Goal: Transaction & Acquisition: Purchase product/service

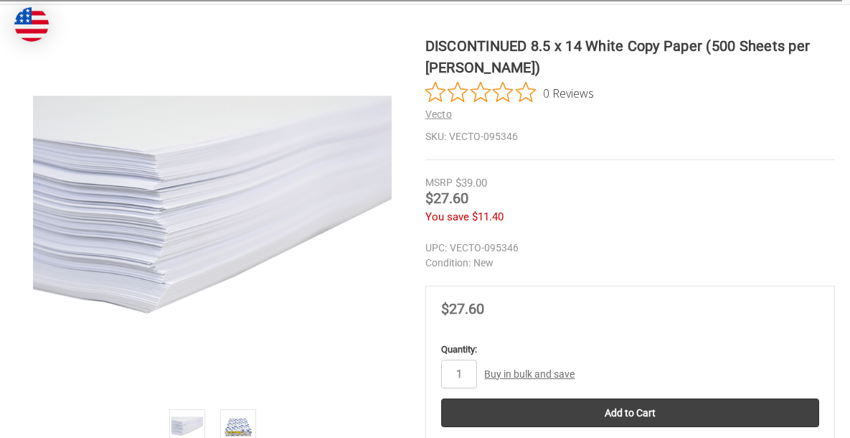
scroll to position [288, 0]
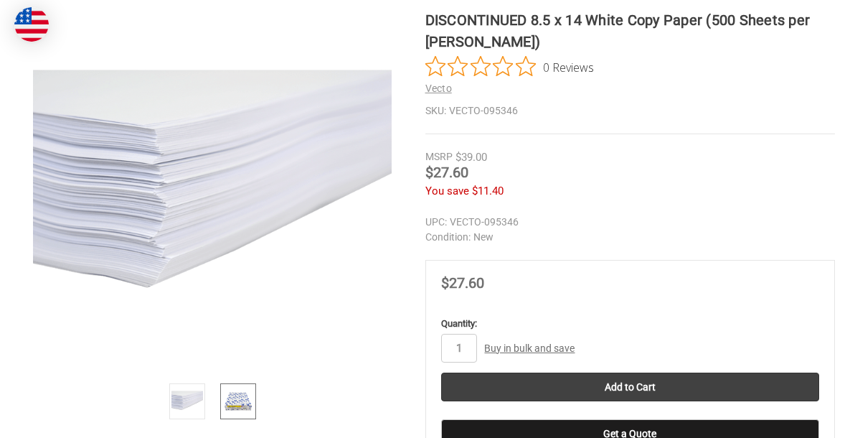
click at [235, 387] on img at bounding box center [238, 401] width 32 height 32
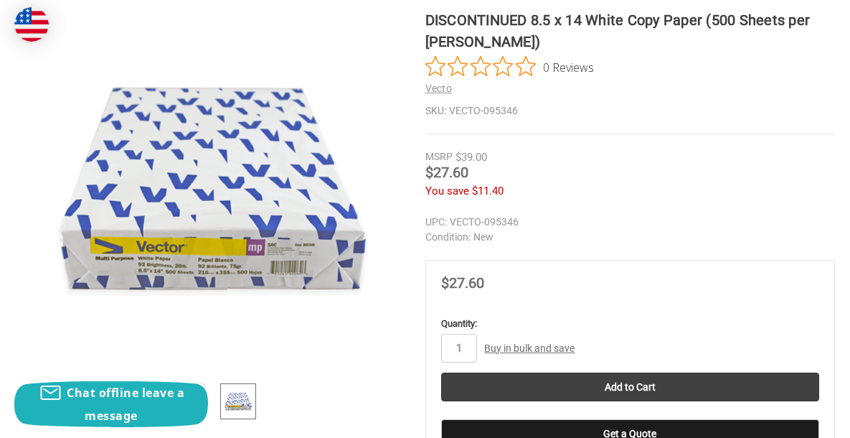
scroll to position [271, 0]
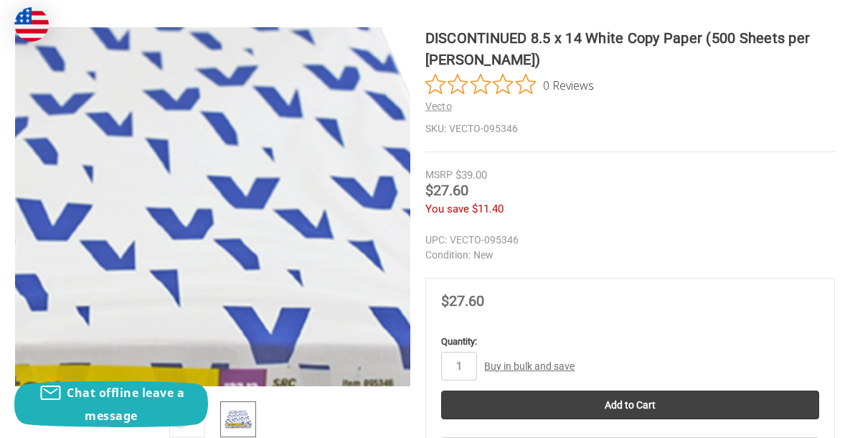
click at [273, 185] on img at bounding box center [131, 239] width 918 height 918
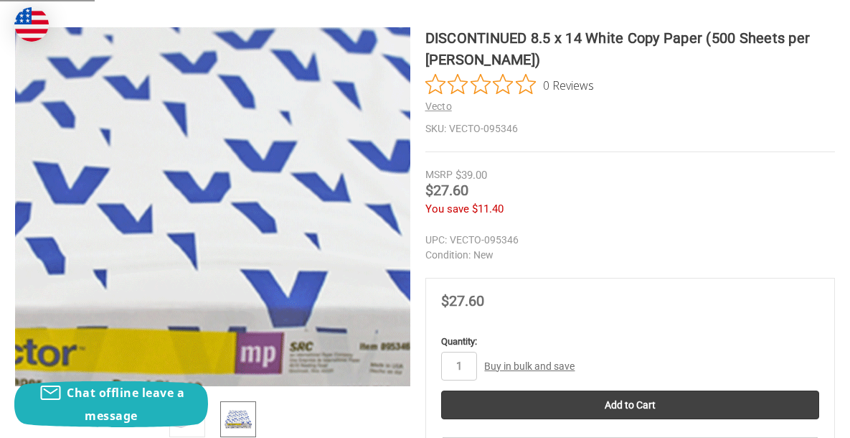
click at [260, 209] on img at bounding box center [148, 203] width 918 height 918
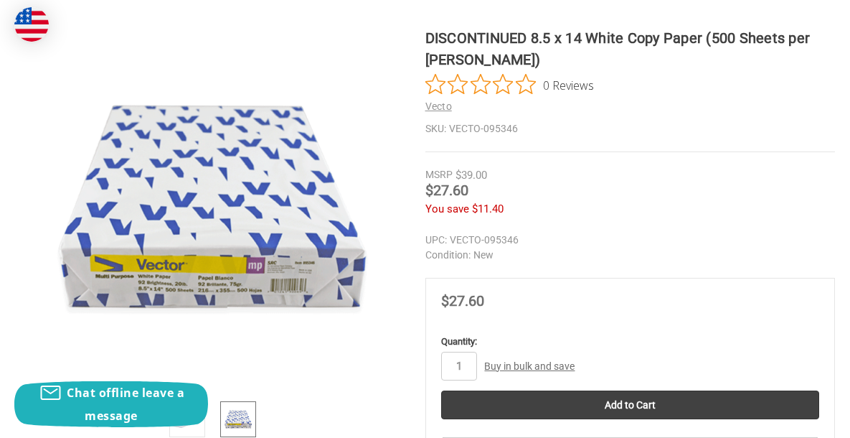
click at [235, 413] on img at bounding box center [238, 419] width 32 height 32
